Goal: Task Accomplishment & Management: Manage account settings

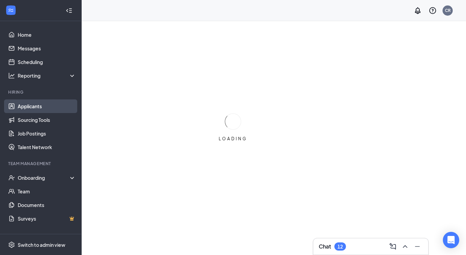
click at [30, 108] on link "Applicants" at bounding box center [47, 106] width 58 height 14
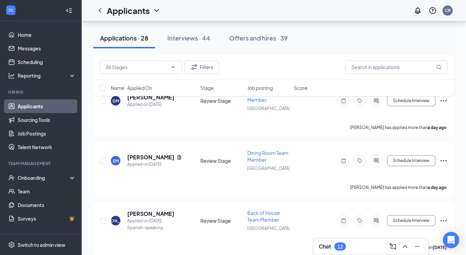
scroll to position [1448, 0]
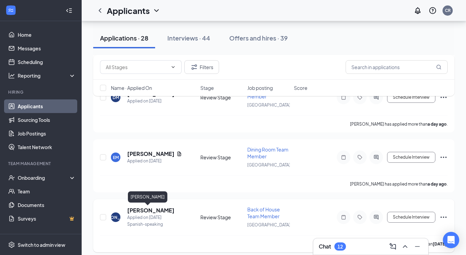
click at [148, 207] on h5 "[PERSON_NAME]" at bounding box center [150, 209] width 47 height 7
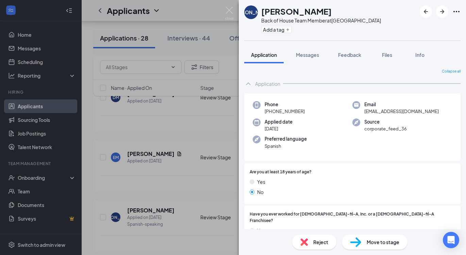
click at [175, 218] on div "[PERSON_NAME] Back of House Team Member at [GEOGRAPHIC_DATA] Add a tag Applicat…" at bounding box center [233, 127] width 466 height 255
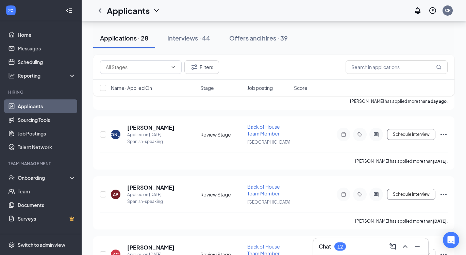
scroll to position [1530, 0]
click at [148, 127] on h5 "[PERSON_NAME]" at bounding box center [150, 127] width 47 height 7
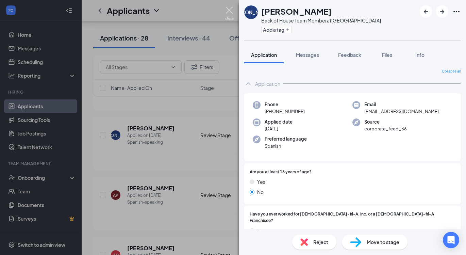
click at [229, 12] on img at bounding box center [229, 13] width 8 height 13
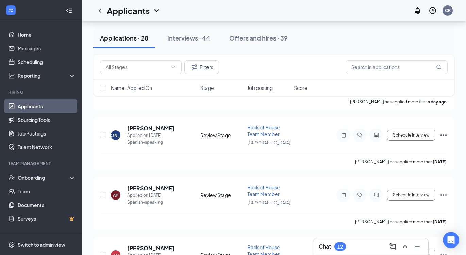
scroll to position [1551, 0]
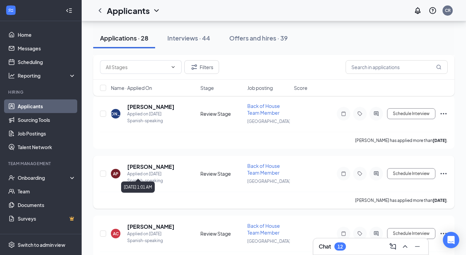
click at [156, 170] on div "Applied on [DATE]" at bounding box center [150, 173] width 47 height 7
click at [153, 165] on h5 "[PERSON_NAME]" at bounding box center [150, 166] width 47 height 7
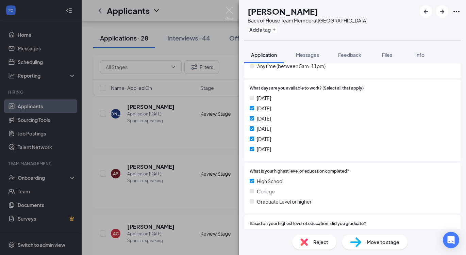
scroll to position [434, 0]
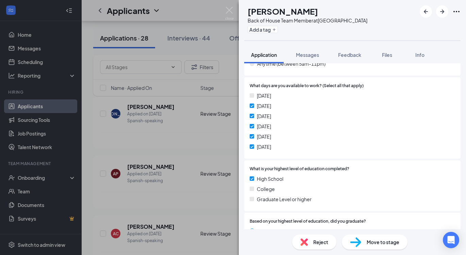
click at [193, 122] on div "AP [PERSON_NAME] Back of House Team Member at [GEOGRAPHIC_DATA] Add a tag Appli…" at bounding box center [233, 127] width 466 height 255
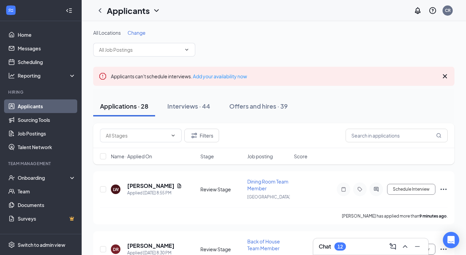
click at [446, 73] on icon "Cross" at bounding box center [445, 76] width 8 height 8
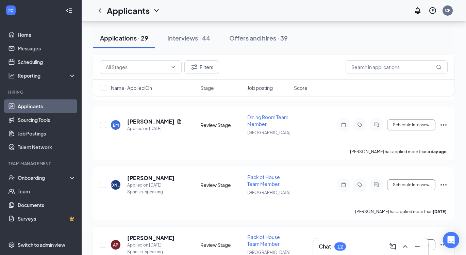
scroll to position [1449, 0]
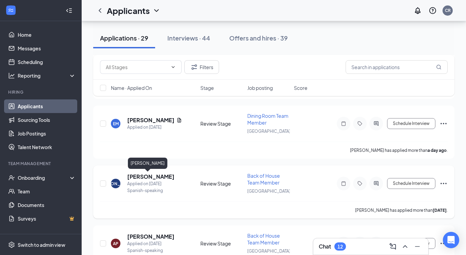
click at [147, 177] on h5 "[PERSON_NAME]" at bounding box center [150, 176] width 47 height 7
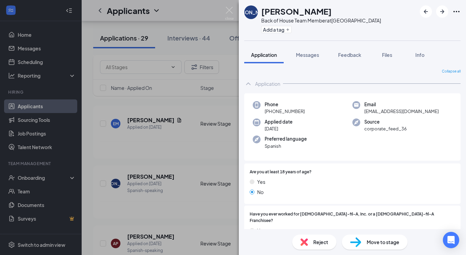
click at [244, 120] on div "Collapse all Application Phone [PHONE_NUMBER] Email [EMAIL_ADDRESS][DOMAIN_NAME…" at bounding box center [352, 146] width 227 height 166
click at [202, 119] on div "[PERSON_NAME] Back of House Team Member at [GEOGRAPHIC_DATA] Add a tag Applicat…" at bounding box center [233, 127] width 466 height 255
